Goal: Find specific page/section: Find specific page/section

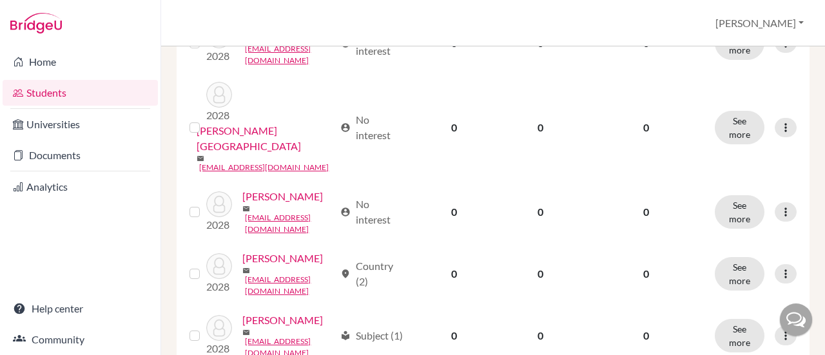
scroll to position [474, 0]
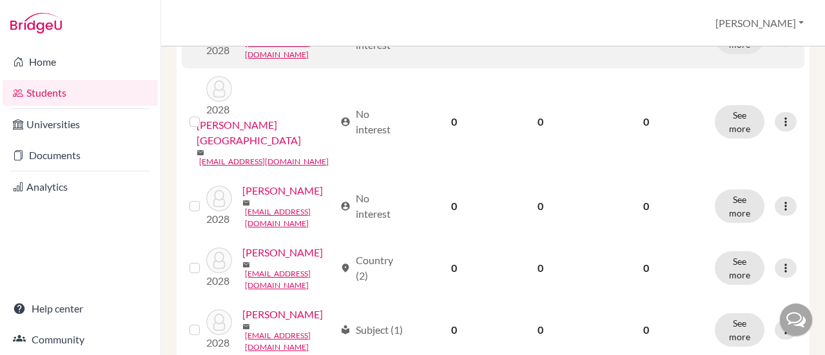
click at [267, 30] on link "Bustamante, Aracely" at bounding box center [282, 21] width 81 height 15
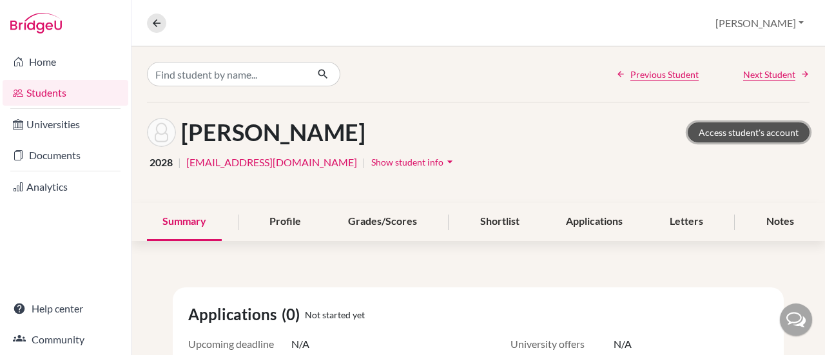
click at [713, 135] on link "Access student's account" at bounding box center [749, 133] width 122 height 20
click at [40, 70] on link "Home" at bounding box center [66, 62] width 126 height 26
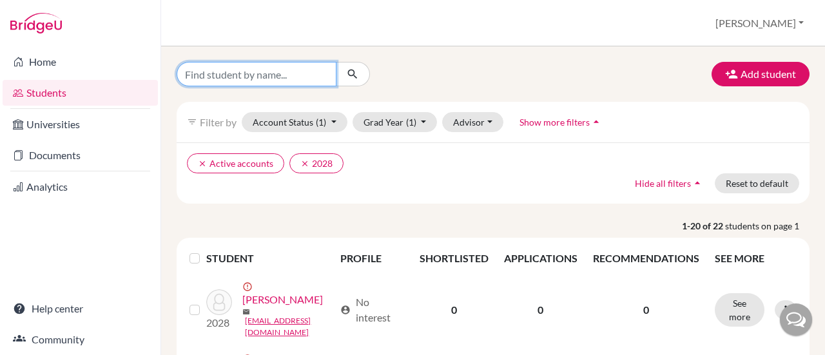
click at [256, 75] on input "Find student by name..." at bounding box center [257, 74] width 160 height 25
type input "francheska"
click button "submit" at bounding box center [353, 74] width 34 height 25
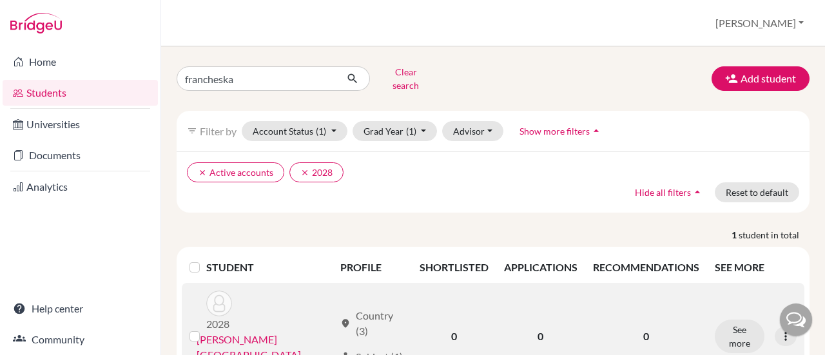
click at [250, 332] on link "Delgado, Francheska" at bounding box center [265, 347] width 137 height 31
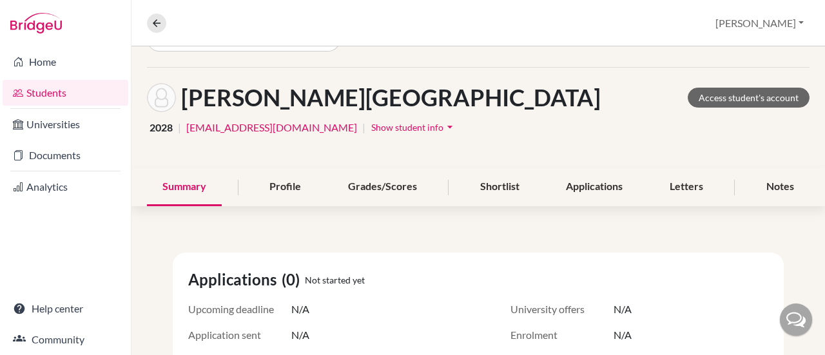
scroll to position [34, 0]
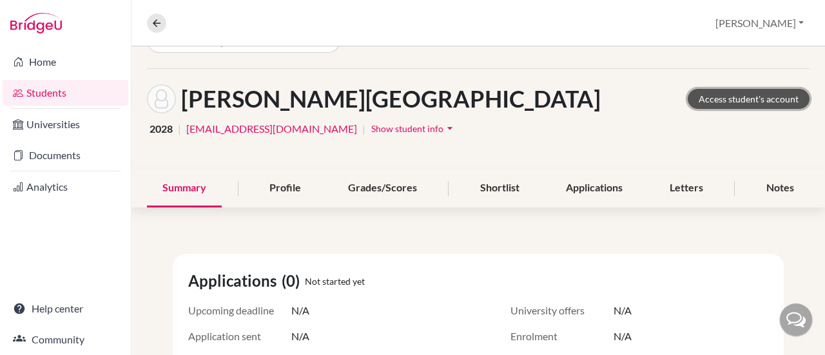
click at [725, 104] on link "Access student's account" at bounding box center [749, 99] width 122 height 20
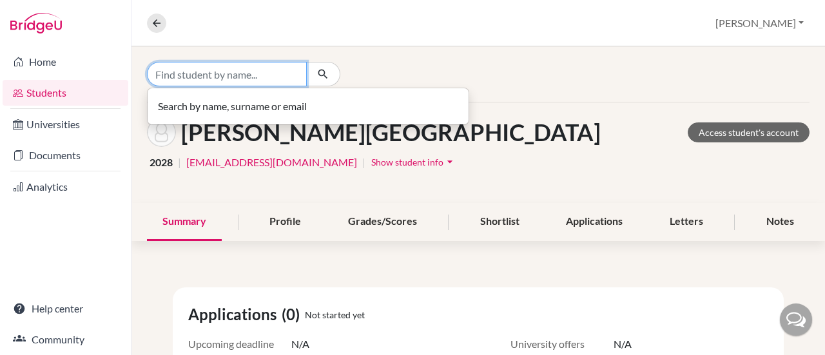
click at [257, 75] on input "Find student by name..." at bounding box center [227, 74] width 160 height 25
type input "l"
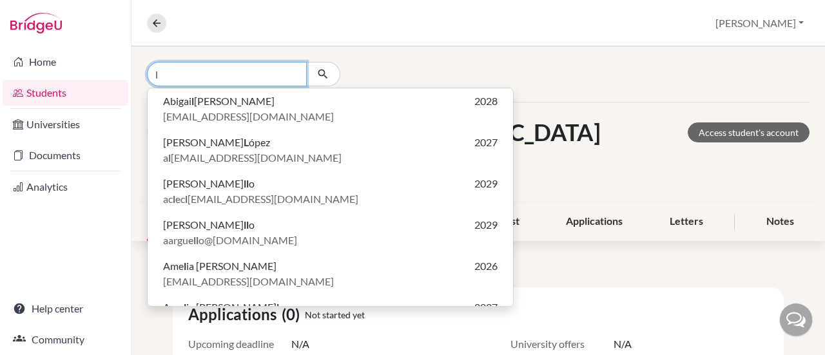
click at [282, 74] on input "l" at bounding box center [227, 74] width 160 height 25
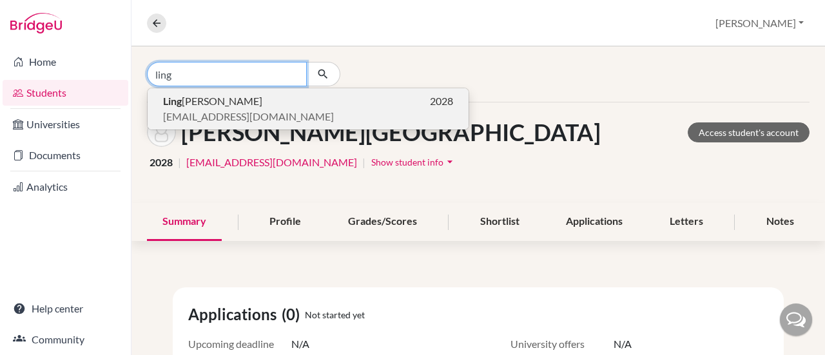
type input "ling"
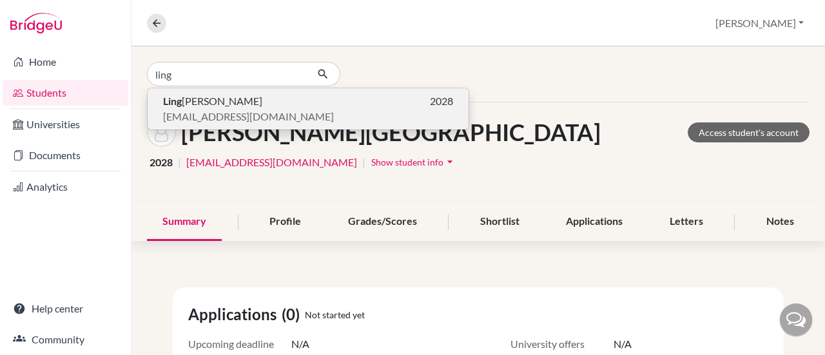
click at [232, 107] on p "[PERSON_NAME] 2028" at bounding box center [308, 101] width 290 height 15
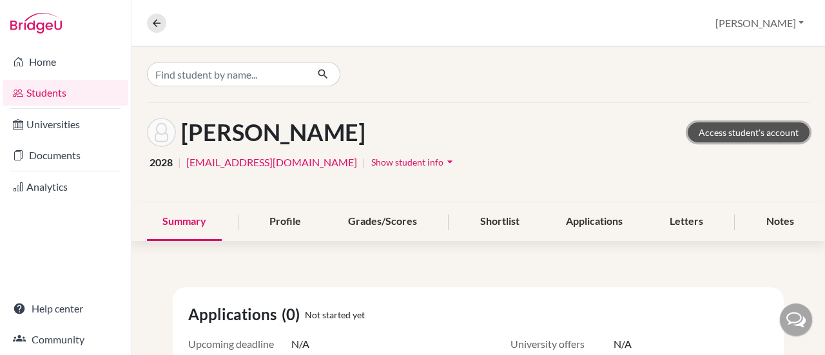
click at [712, 131] on link "Access student's account" at bounding box center [749, 133] width 122 height 20
